Goal: Use online tool/utility: Use online tool/utility

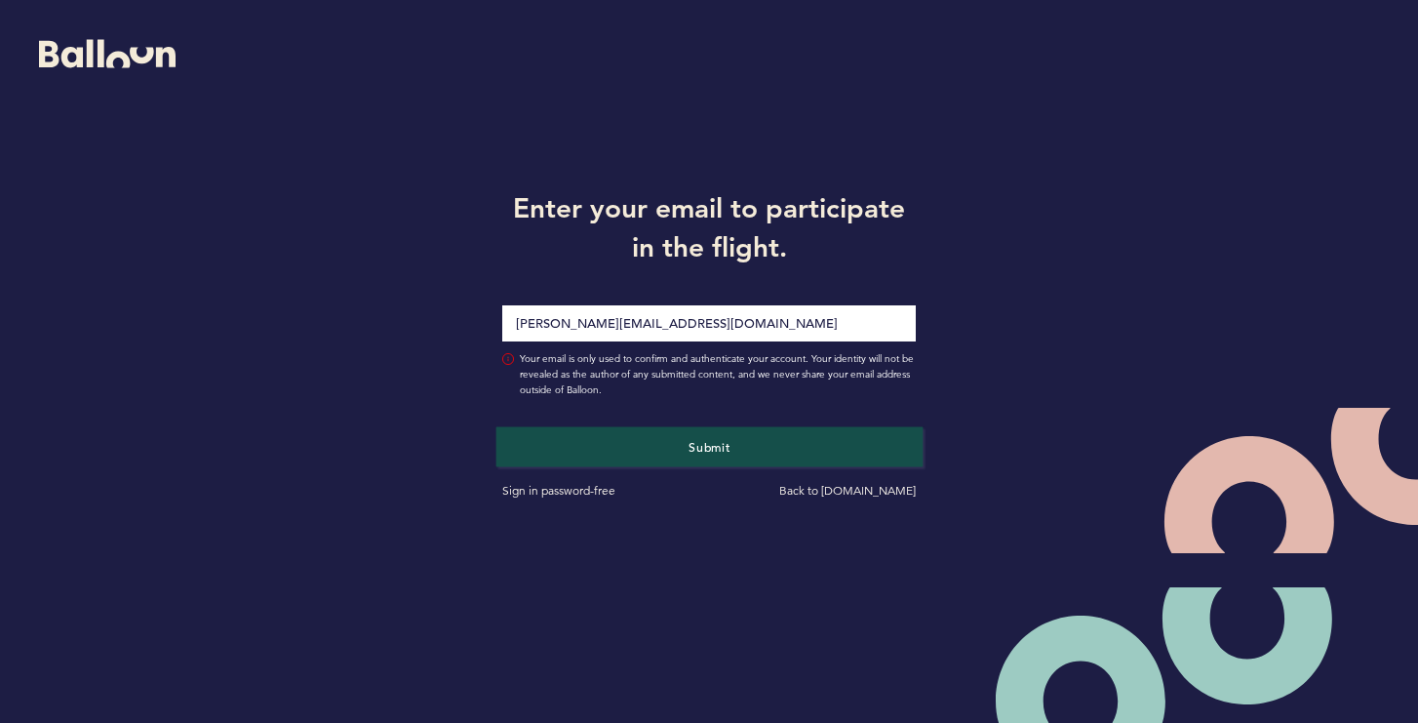
type input "[PERSON_NAME][EMAIL_ADDRESS][DOMAIN_NAME]"
click at [720, 441] on span "Submit" at bounding box center [709, 447] width 41 height 16
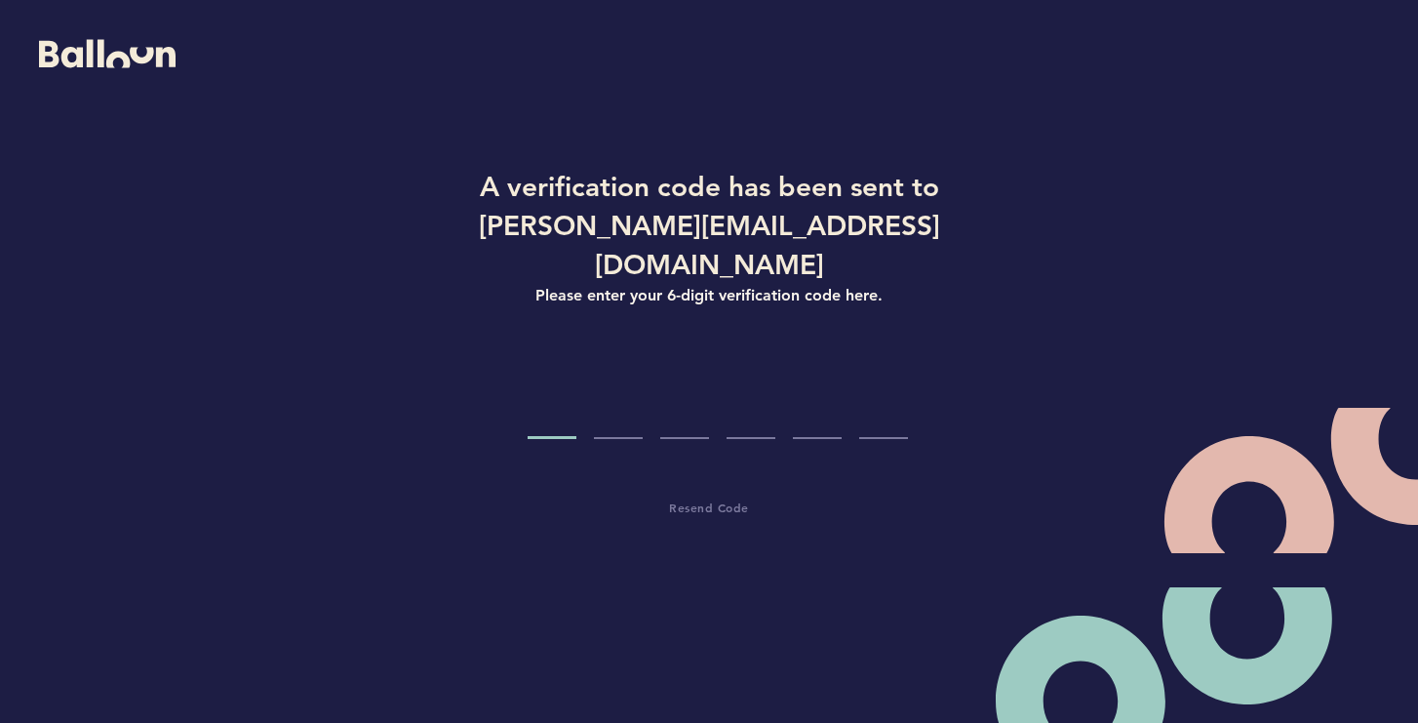
click at [563, 385] on input "Code digit 1" at bounding box center [552, 402] width 49 height 73
type input "9"
type input "2"
type input "8"
type input "4"
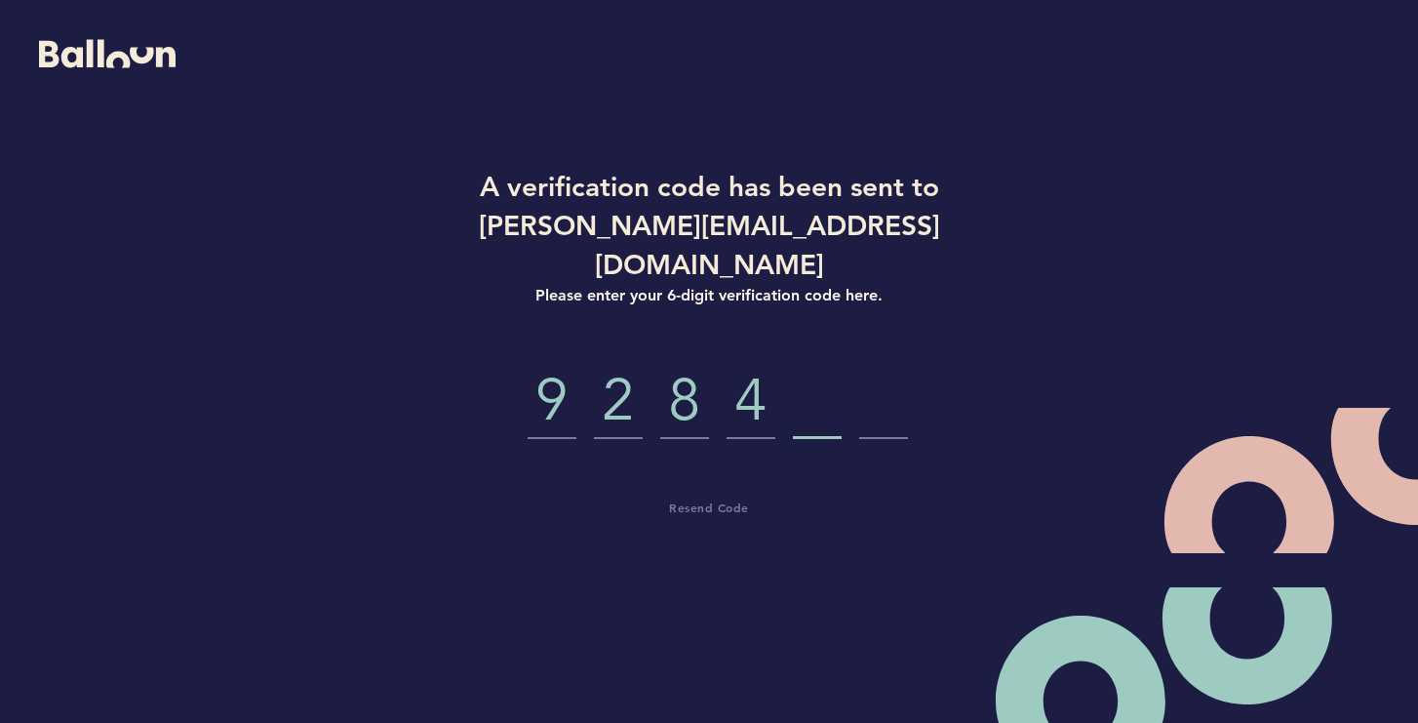
type input "5"
type input "4"
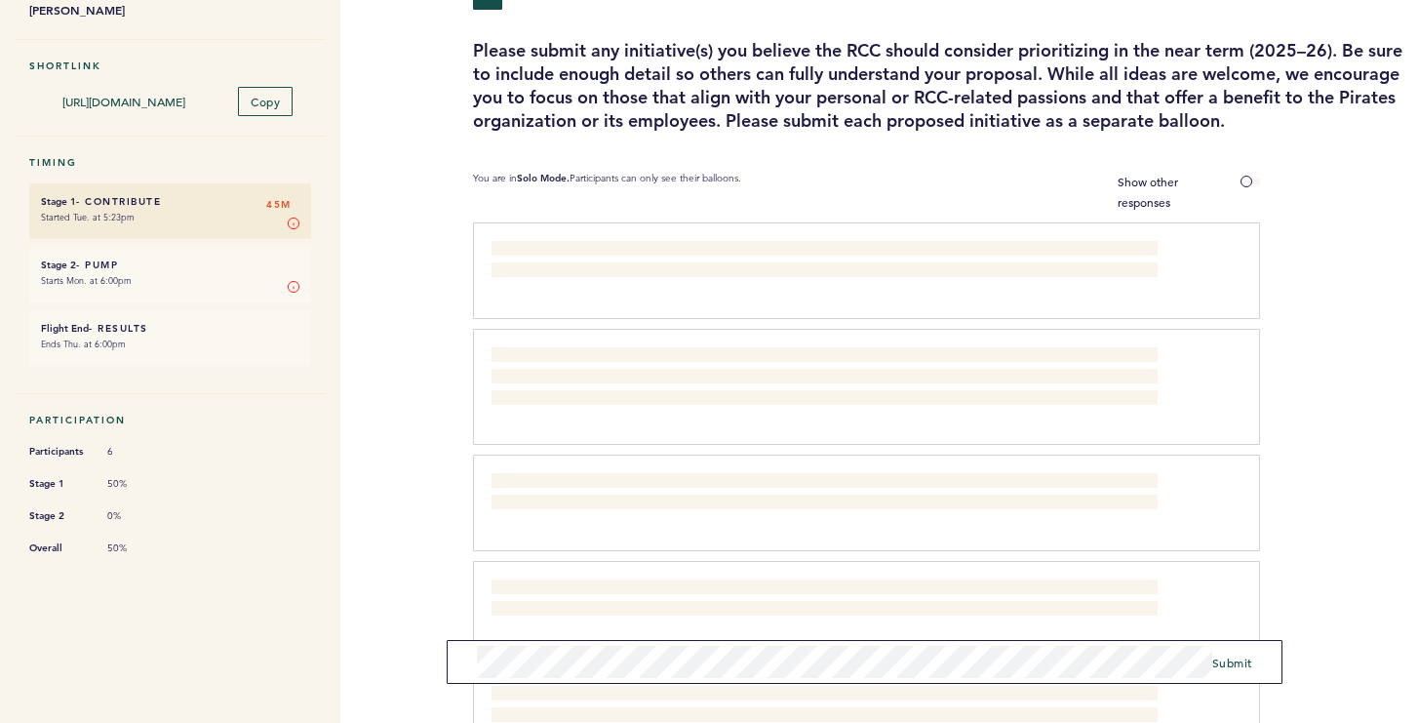
click at [1236, 663] on span "Submit" at bounding box center [1233, 663] width 40 height 16
click at [1234, 629] on span "Submit" at bounding box center [1233, 630] width 40 height 16
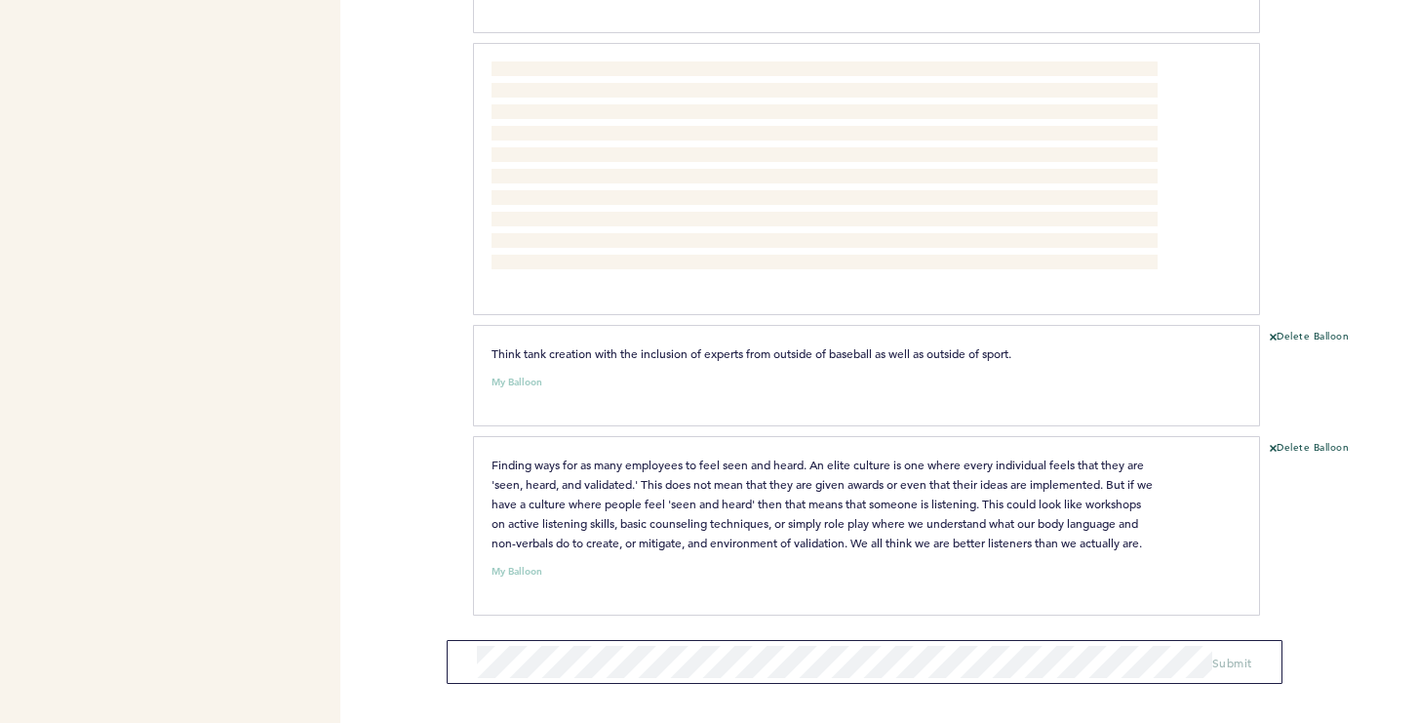
scroll to position [1568, 0]
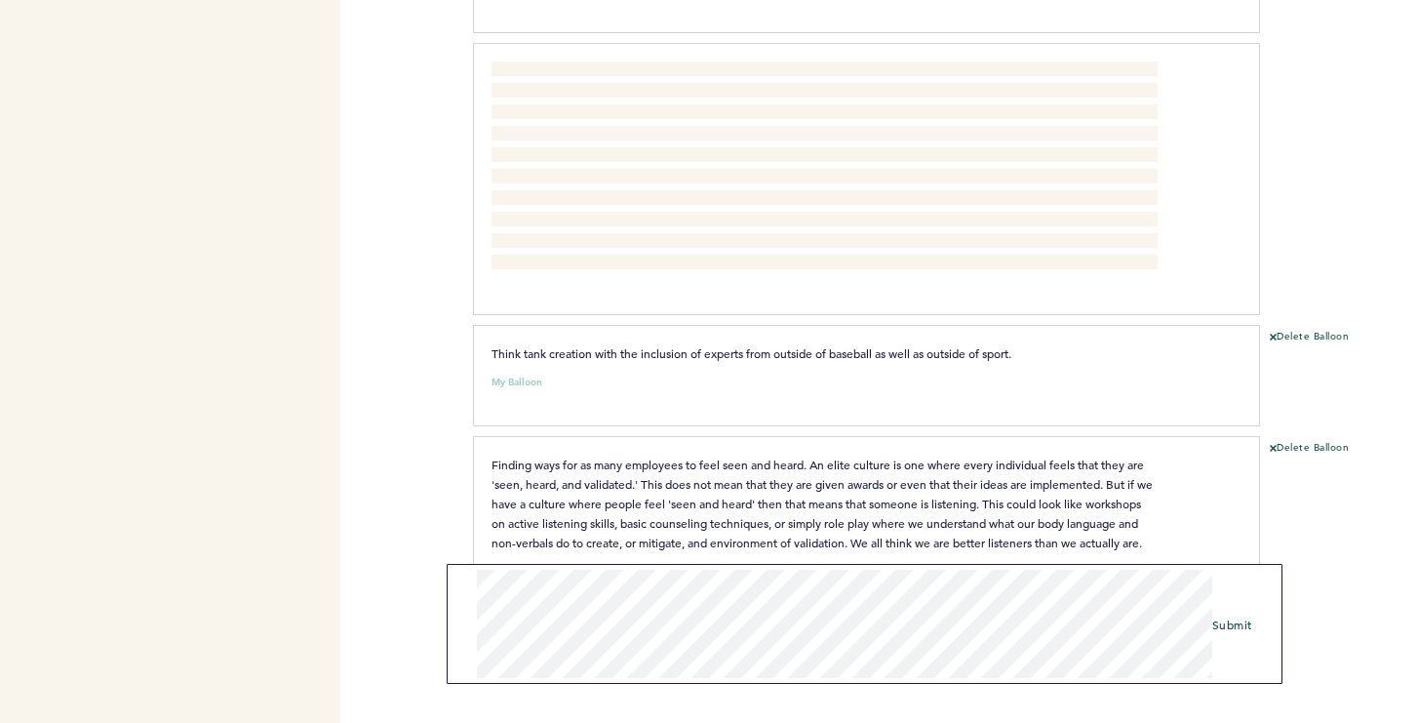
click at [1219, 621] on span "Submit" at bounding box center [1233, 625] width 40 height 16
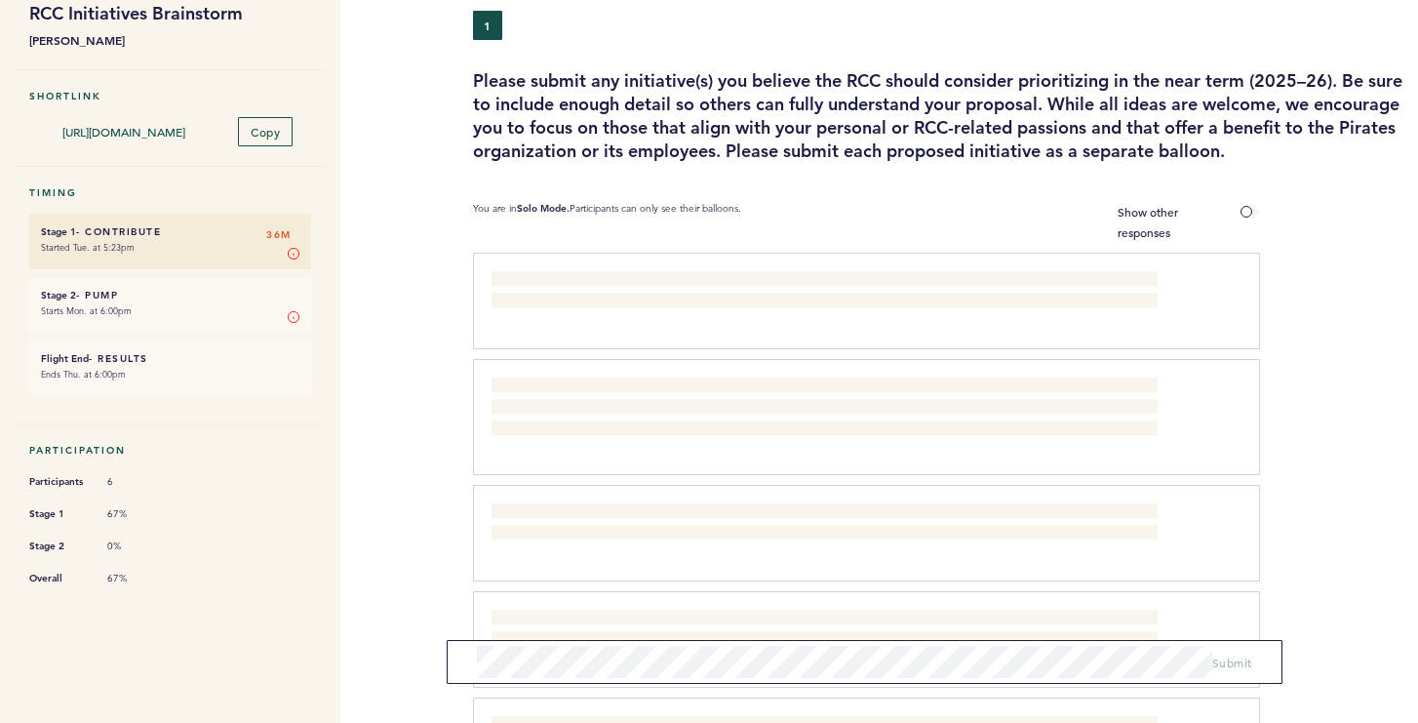
scroll to position [123, 0]
